Goal: Information Seeking & Learning: Learn about a topic

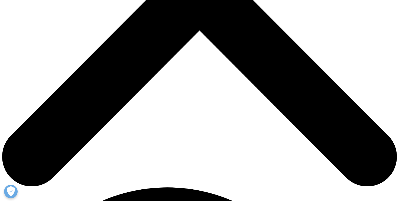
scroll to position [298, 0]
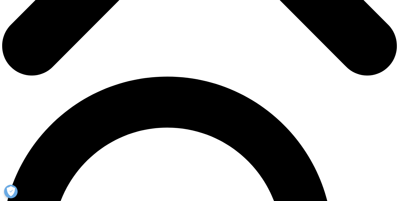
scroll to position [325, 0]
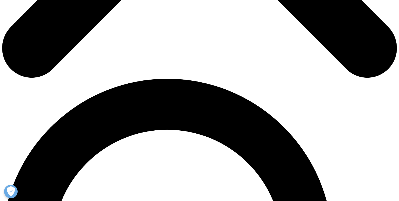
drag, startPoint x: 184, startPoint y: 63, endPoint x: 94, endPoint y: 60, distance: 90.3
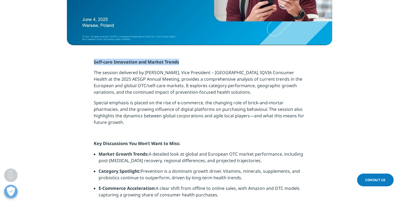
click at [94, 60] on p "Self-care Innovation and Market Trends" at bounding box center [200, 64] width 212 height 11
copy strong "Self-care Innovation and Market Trends"
click at [111, 117] on p "Special emphasis is placed on the rise of e-commerce, the changing role of bric…" at bounding box center [200, 114] width 212 height 30
click at [132, 111] on p "Special emphasis is placed on the rise of e-commerce, the changing role of bric…" at bounding box center [200, 114] width 212 height 30
drag, startPoint x: 169, startPoint y: 60, endPoint x: 93, endPoint y: 59, distance: 75.4
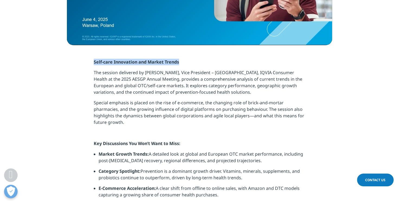
copy strong "Self-care Innovation and Market Trends"
click at [156, 106] on p "Special emphasis is placed on the rise of e-commerce, the changing role of bric…" at bounding box center [200, 114] width 212 height 30
drag, startPoint x: 160, startPoint y: 123, endPoint x: 168, endPoint y: 123, distance: 8.1
click at [160, 123] on p "Special emphasis is placed on the rise of e-commerce, the changing role of bric…" at bounding box center [200, 114] width 212 height 30
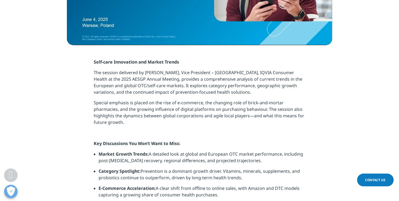
click at [172, 123] on p "Special emphasis is placed on the rise of e-commerce, the changing role of bric…" at bounding box center [200, 114] width 212 height 30
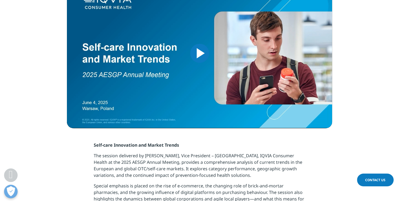
scroll to position [271, 0]
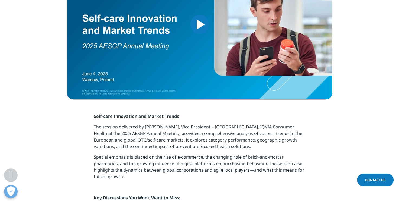
click at [134, 119] on p "Self-care Innovation and Market Trends" at bounding box center [200, 118] width 212 height 11
click at [142, 120] on p "Self-care Innovation and Market Trends" at bounding box center [200, 118] width 212 height 11
click at [229, 133] on p "The session delivered by [PERSON_NAME], Vice President – [GEOGRAPHIC_DATA], IQV…" at bounding box center [200, 138] width 212 height 30
click at [238, 135] on p "The session delivered by [PERSON_NAME], Vice President – [GEOGRAPHIC_DATA], IQV…" at bounding box center [200, 138] width 212 height 30
click at [120, 130] on p "The session delivered by [PERSON_NAME], Vice President – [GEOGRAPHIC_DATA], IQV…" at bounding box center [200, 138] width 212 height 30
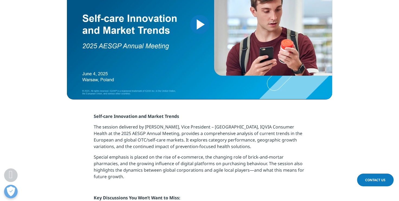
click at [144, 121] on p "Self-care Innovation and Market Trends" at bounding box center [200, 118] width 212 height 11
click at [150, 116] on strong "Self-care Innovation and Market Trends" at bounding box center [136, 116] width 85 height 6
click at [159, 119] on p "Self-care Innovation and Market Trends" at bounding box center [200, 118] width 212 height 11
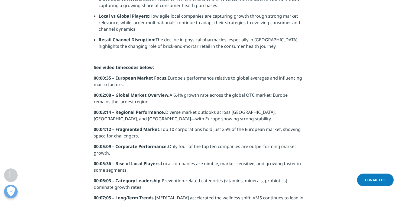
scroll to position [542, 0]
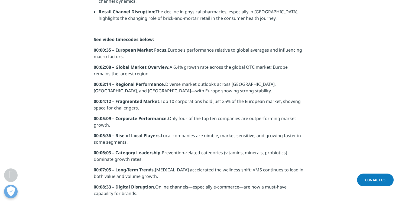
drag, startPoint x: 169, startPoint y: 117, endPoint x: 185, endPoint y: 124, distance: 17.6
click at [185, 124] on p "00:05:09 – Corporate Performance. Only four of the top ten companies are outper…" at bounding box center [200, 123] width 212 height 17
drag, startPoint x: 185, startPoint y: 124, endPoint x: 169, endPoint y: 129, distance: 16.9
click at [169, 129] on p "00:05:09 – Corporate Performance. Only four of the top ten companies are outper…" at bounding box center [200, 123] width 212 height 17
click at [173, 126] on p "00:05:09 – Corporate Performance. Only four of the top ten companies are outper…" at bounding box center [200, 123] width 212 height 17
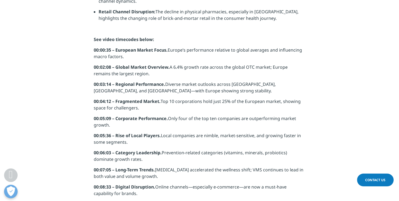
click at [171, 124] on p "00:05:09 – Corporate Performance. Only four of the top ten companies are outper…" at bounding box center [200, 123] width 212 height 17
click at [176, 125] on p "00:05:09 – Corporate Performance. Only four of the top ten companies are outper…" at bounding box center [200, 123] width 212 height 17
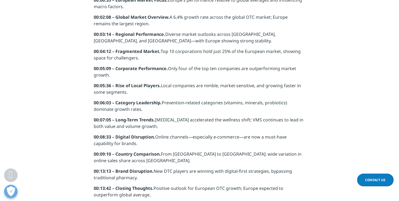
scroll to position [624, 0]
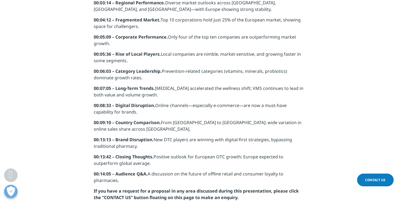
click at [176, 125] on p "00:09:10 – Country Comparison. From [GEOGRAPHIC_DATA] to [GEOGRAPHIC_DATA]: wid…" at bounding box center [200, 127] width 212 height 17
click at [182, 126] on p "00:09:10 – Country Comparison. From [GEOGRAPHIC_DATA] to [GEOGRAPHIC_DATA]: wid…" at bounding box center [200, 127] width 212 height 17
click at [188, 129] on p "00:09:10 – Country Comparison. From [GEOGRAPHIC_DATA] to [GEOGRAPHIC_DATA]: wid…" at bounding box center [200, 127] width 212 height 17
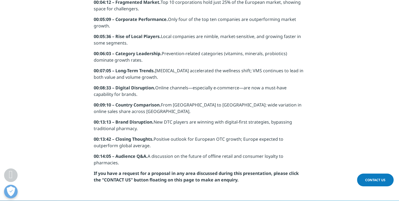
scroll to position [651, 0]
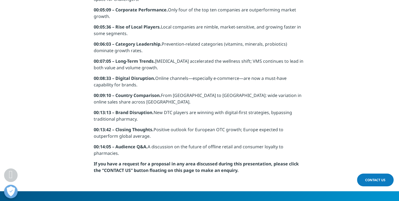
drag, startPoint x: 263, startPoint y: 109, endPoint x: 267, endPoint y: 109, distance: 4.1
click at [263, 109] on p "00:13:13 – Brand Disruption. New DTC players are winning with digital-first str…" at bounding box center [200, 117] width 212 height 17
click at [272, 105] on p "00:09:10 – Country Comparison. From [GEOGRAPHIC_DATA] to [GEOGRAPHIC_DATA]: wid…" at bounding box center [200, 100] width 212 height 17
click at [279, 103] on p "00:09:10 – Country Comparison. From [GEOGRAPHIC_DATA] to [GEOGRAPHIC_DATA]: wid…" at bounding box center [200, 100] width 212 height 17
